Goal: Transaction & Acquisition: Purchase product/service

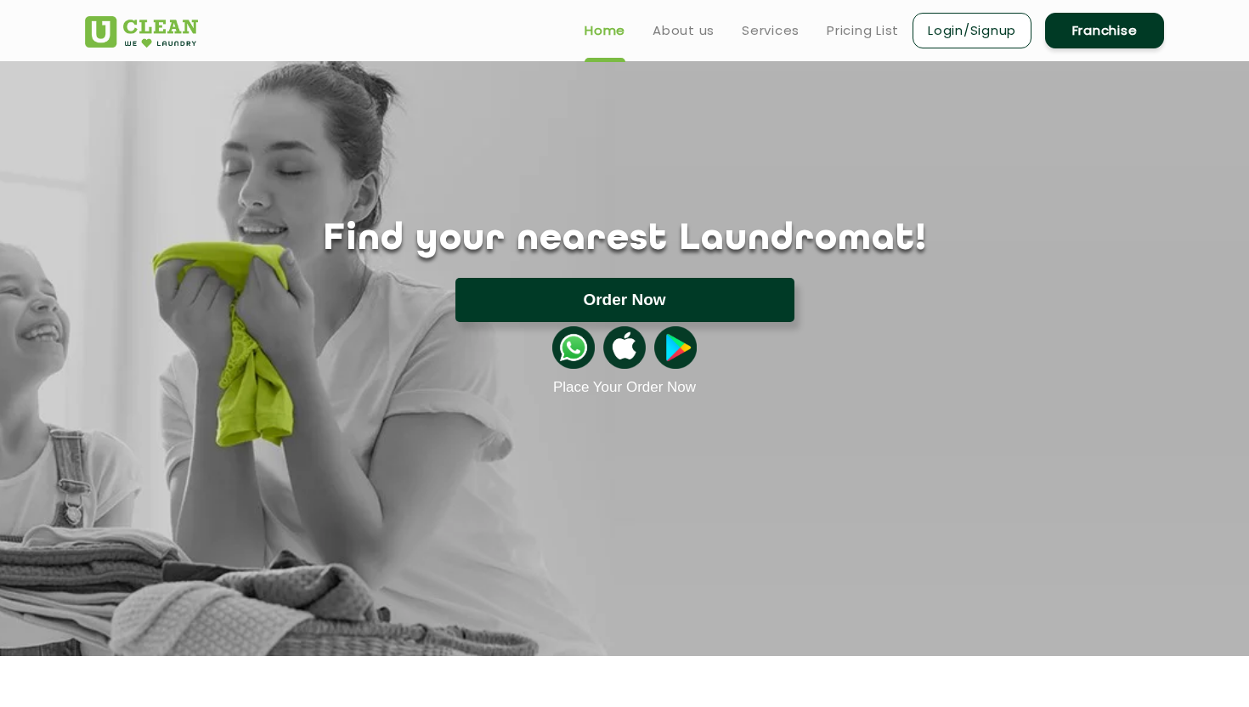
click at [571, 297] on button "Order Now" at bounding box center [624, 300] width 339 height 44
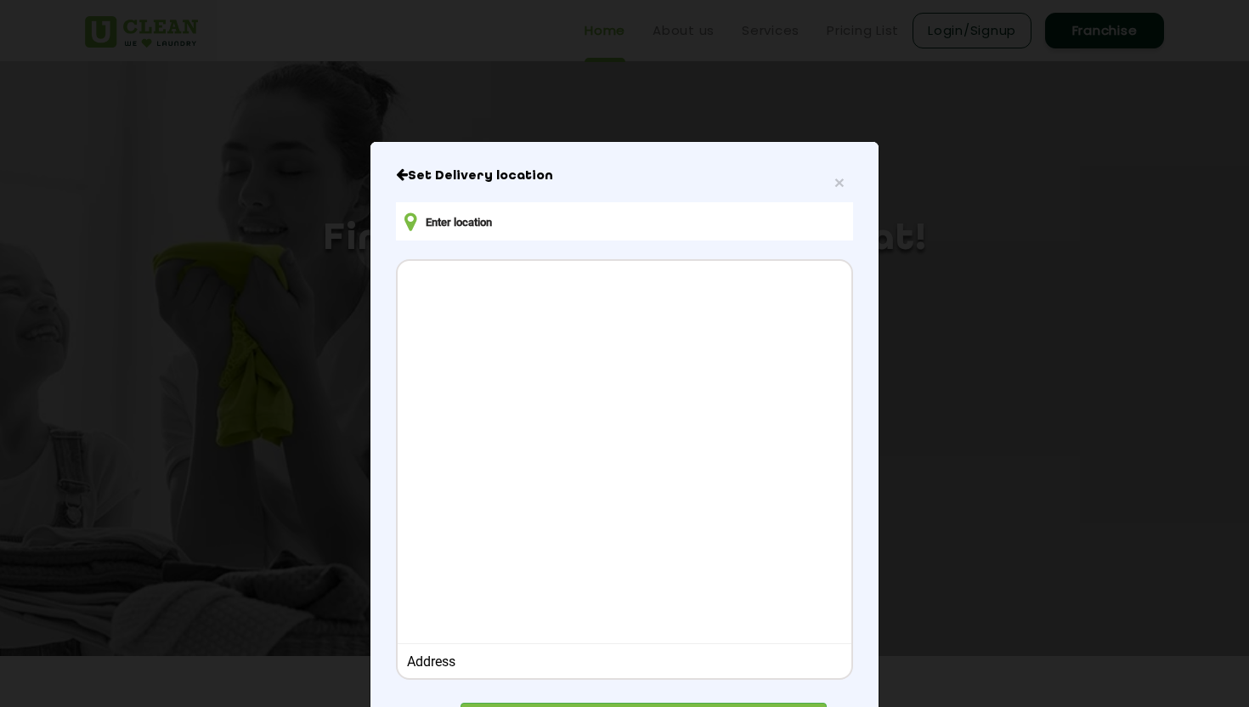
click at [552, 226] on input "text" at bounding box center [624, 221] width 457 height 38
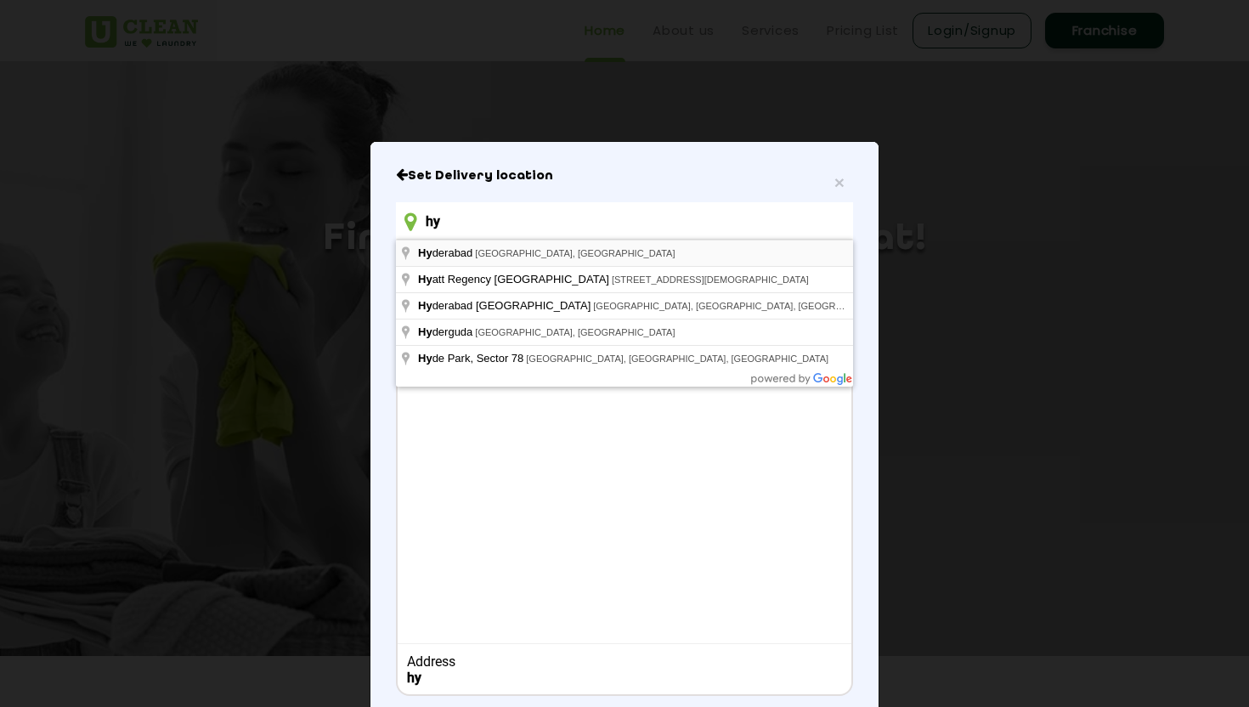
type input "hy"
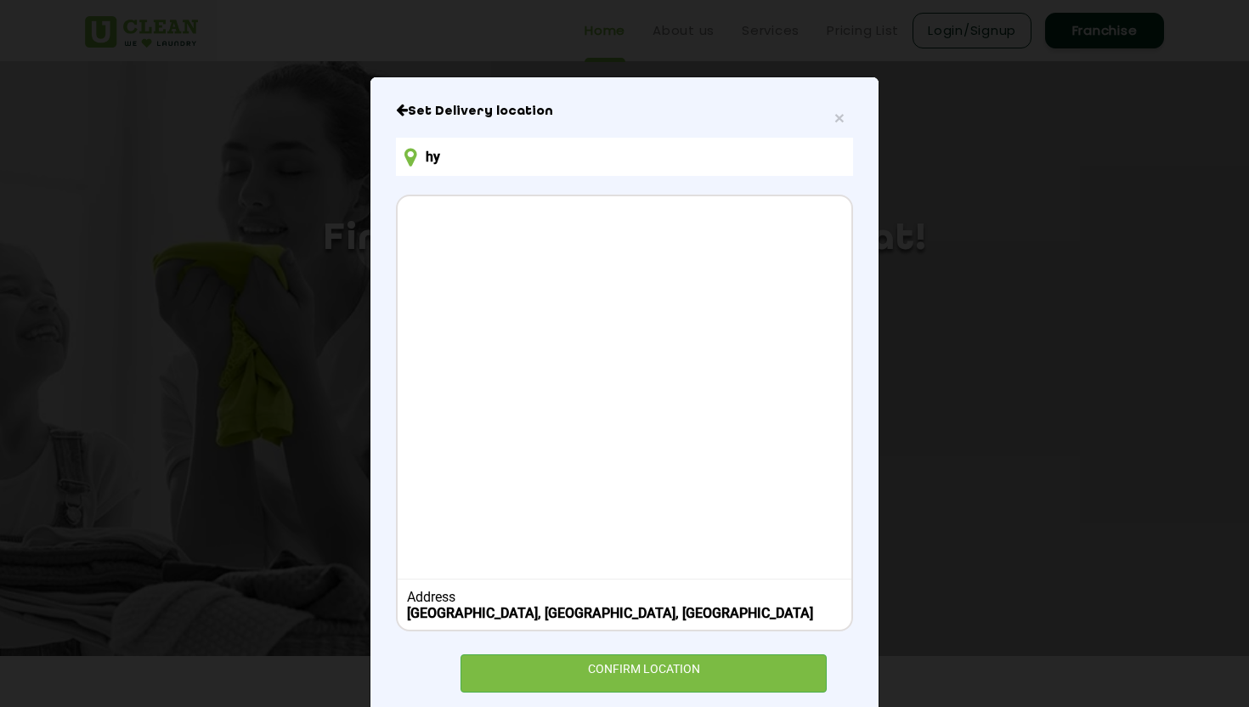
scroll to position [100, 0]
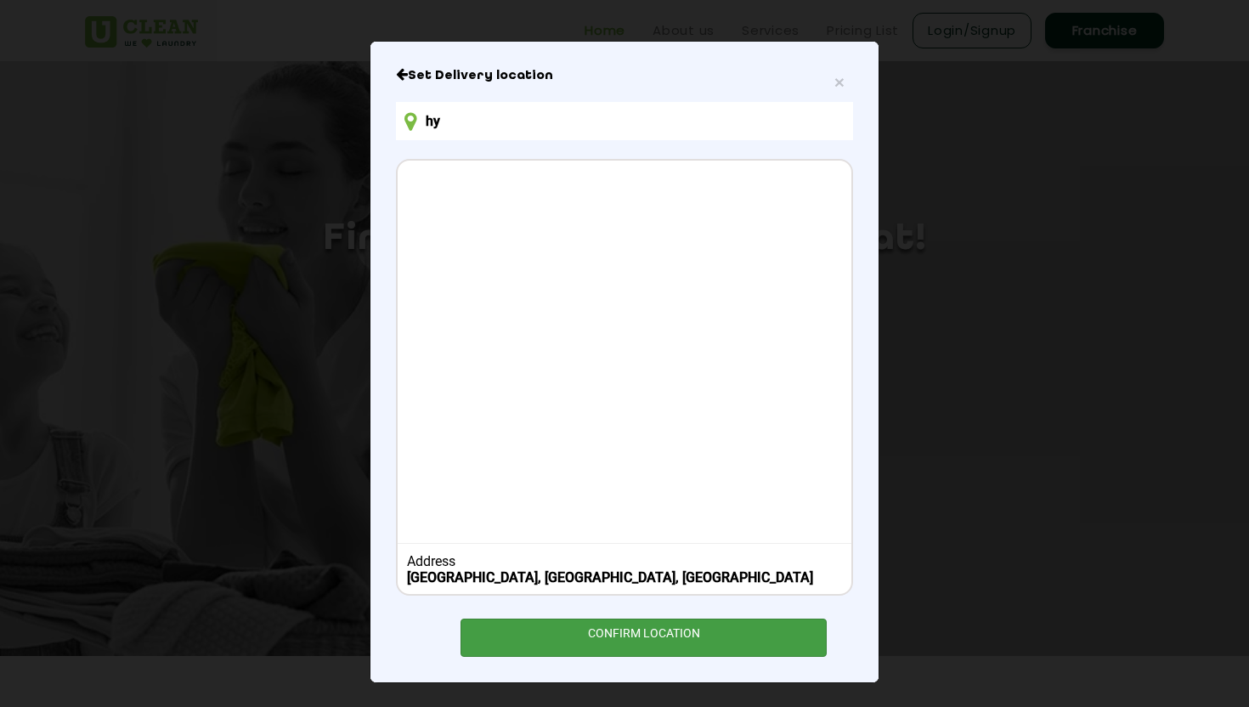
click at [640, 627] on div "CONFIRM LOCATION" at bounding box center [644, 638] width 366 height 38
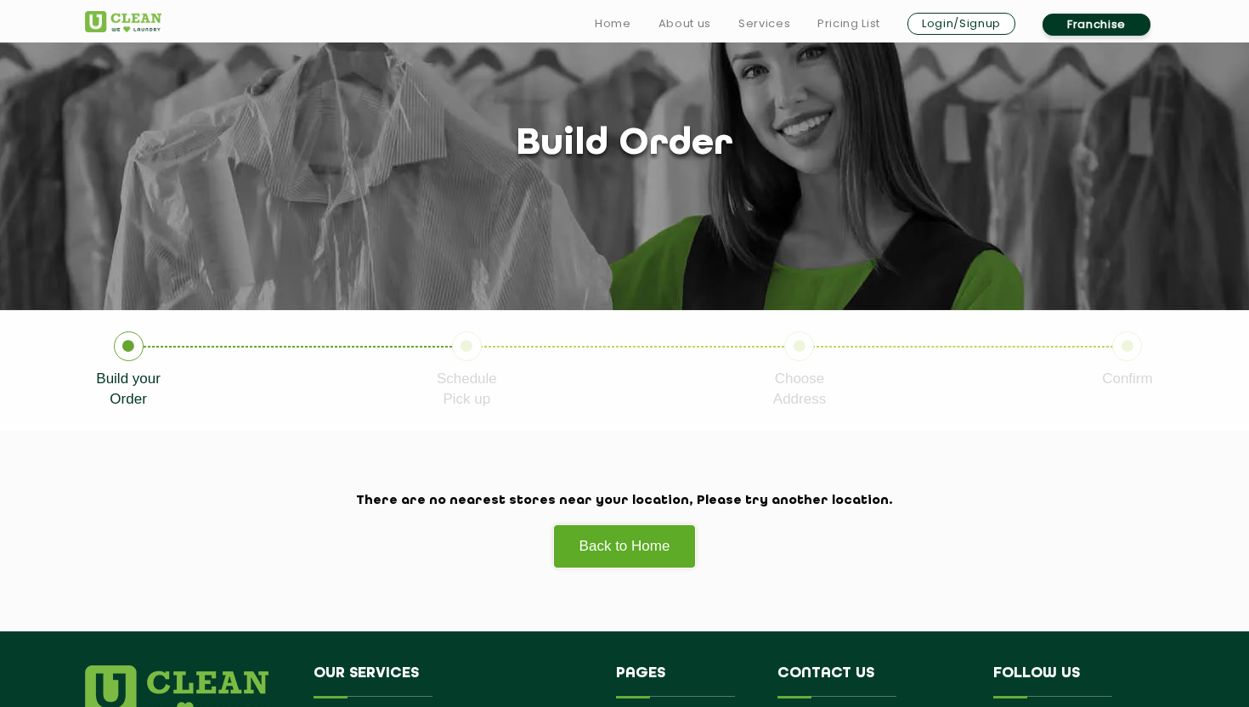
scroll to position [86, 0]
